Goal: Navigation & Orientation: Find specific page/section

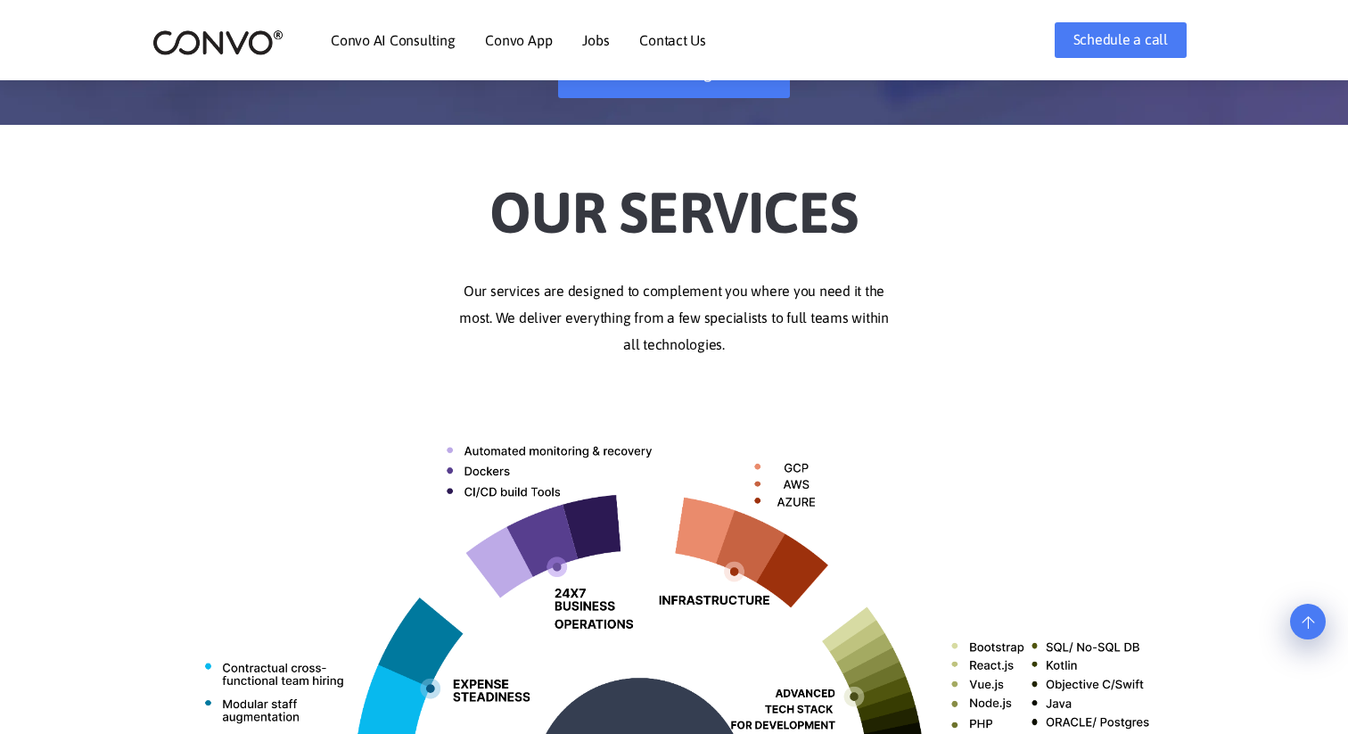
scroll to position [267, 0]
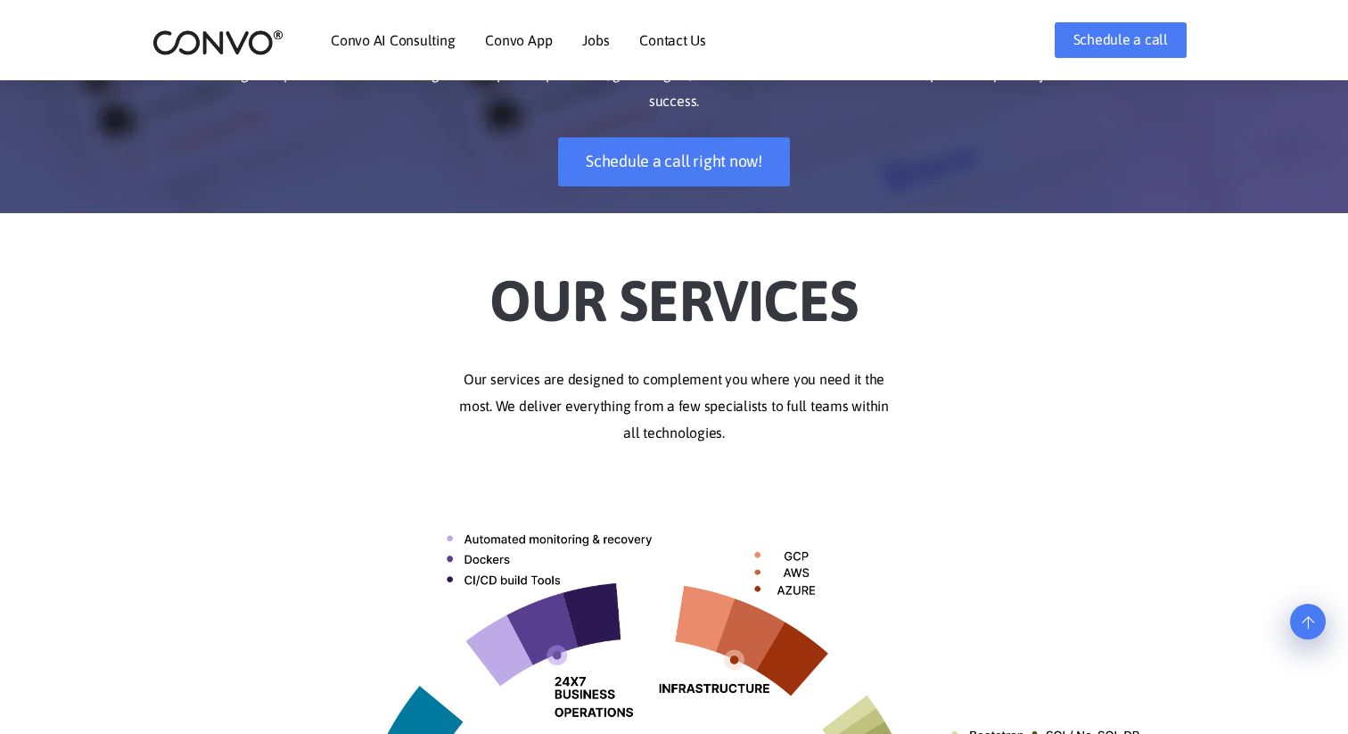
click at [588, 27] on li "Jobs" at bounding box center [595, 40] width 27 height 77
click at [578, 41] on ul "Convo AI Consulting Convo App Convo App Features Jobs Contact Us" at bounding box center [518, 40] width 375 height 77
click at [589, 40] on link "Jobs" at bounding box center [595, 40] width 27 height 14
click at [596, 45] on link "Jobs" at bounding box center [595, 40] width 27 height 14
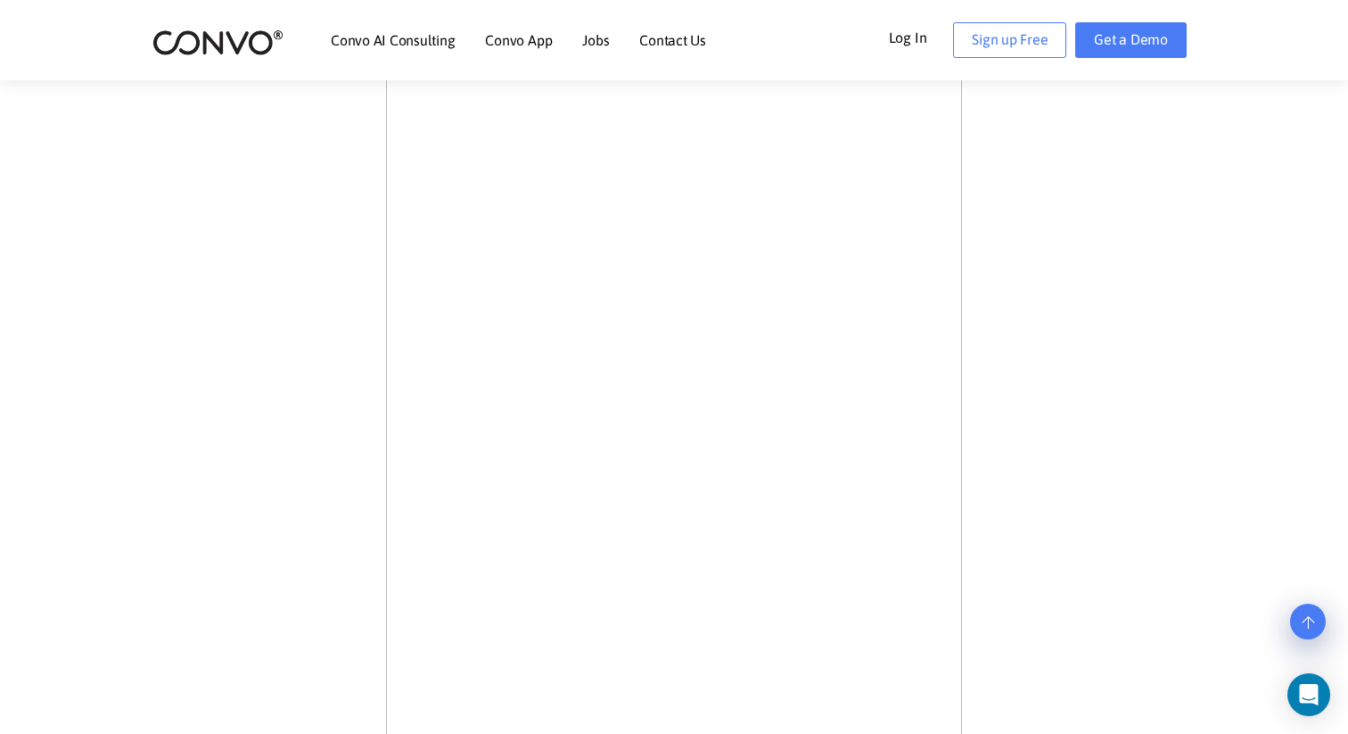
scroll to position [570, 0]
